Goal: Information Seeking & Learning: Learn about a topic

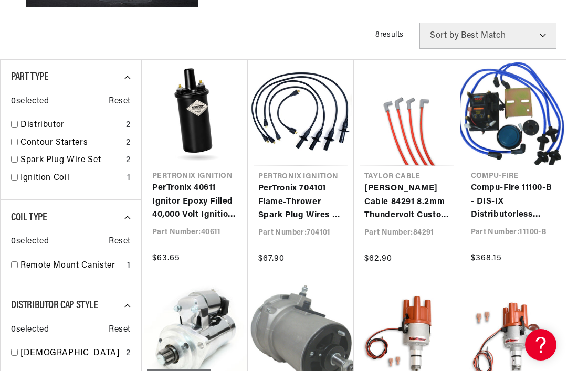
scroll to position [0, 318]
click at [174, 199] on link "PerTronix 40611 Ignitor Epoxy Filled 40,000 Volt Ignition Coil with 3.0 Ohms Re…" at bounding box center [194, 202] width 85 height 40
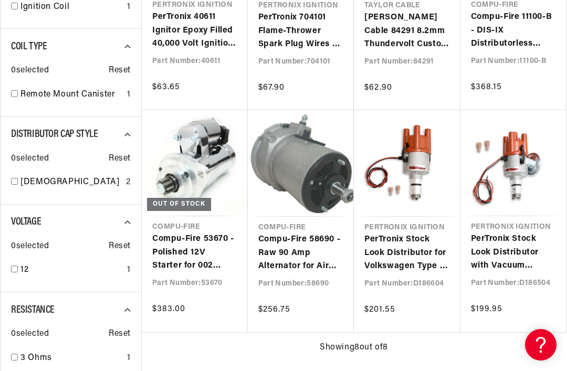
click at [427, 233] on link "PerTronix Stock Look Distributor for Volkswagen Type 1 Engines" at bounding box center [408, 253] width 86 height 40
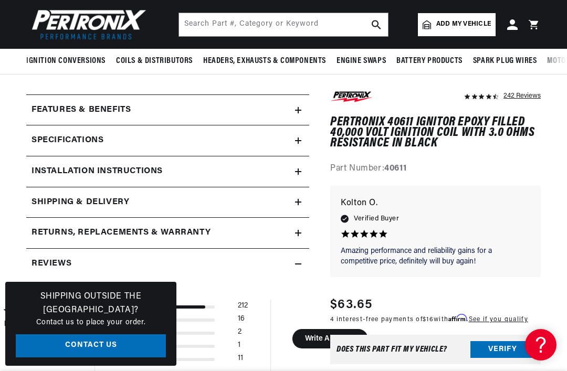
scroll to position [315, 0]
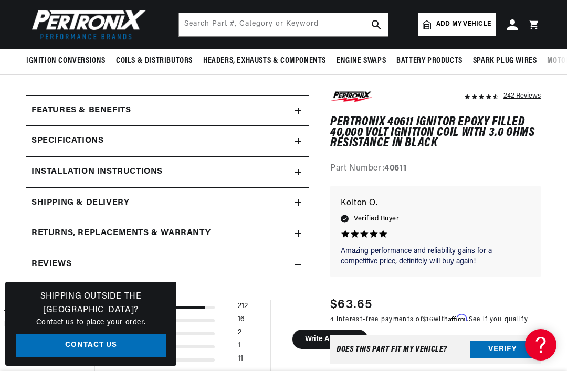
click at [49, 142] on h2 "Specifications" at bounding box center [68, 142] width 72 height 14
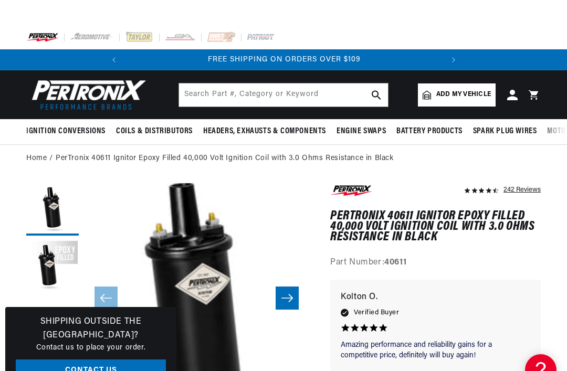
scroll to position [0, 318]
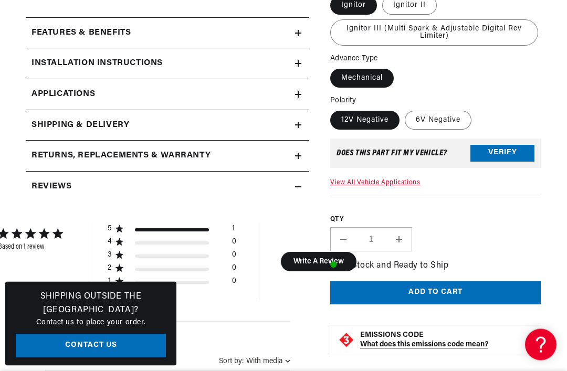
scroll to position [0, 318]
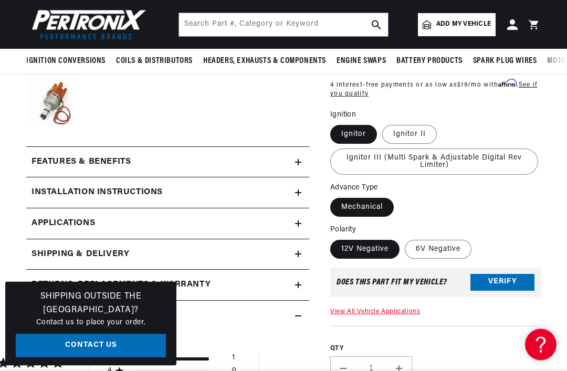
click at [35, 163] on h2 "Features & Benefits" at bounding box center [81, 163] width 99 height 14
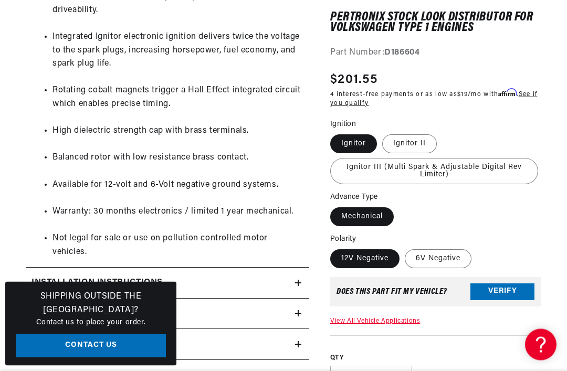
scroll to position [939, 0]
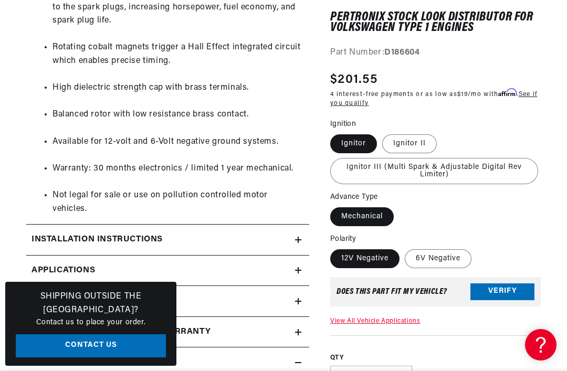
click at [53, 233] on h2 "Installation instructions" at bounding box center [97, 240] width 131 height 14
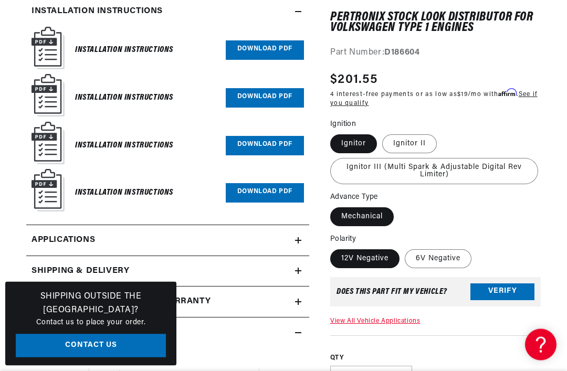
click at [43, 234] on span "Applications" at bounding box center [64, 241] width 64 height 14
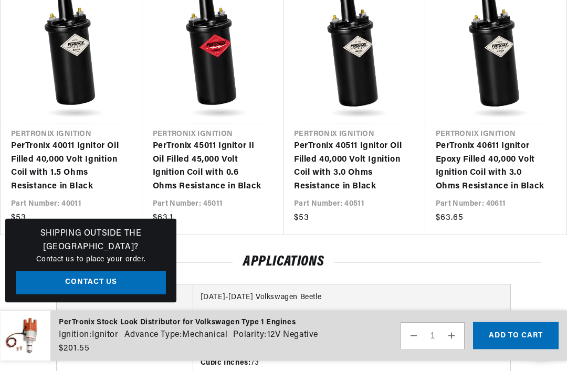
scroll to position [0, 318]
